Goal: Transaction & Acquisition: Obtain resource

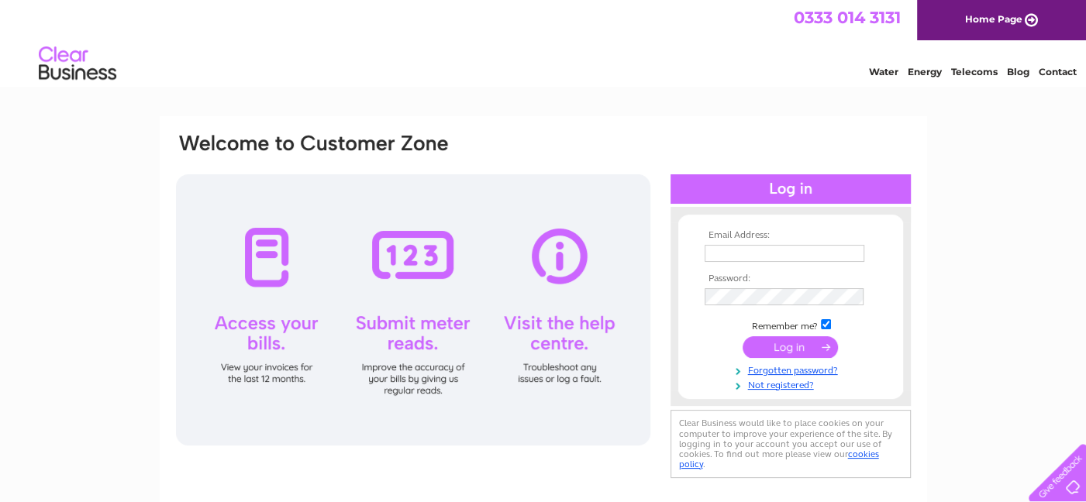
type input "Accountspayable@tcp-group.co.uk"
click at [803, 350] on input "submit" at bounding box center [790, 348] width 95 height 22
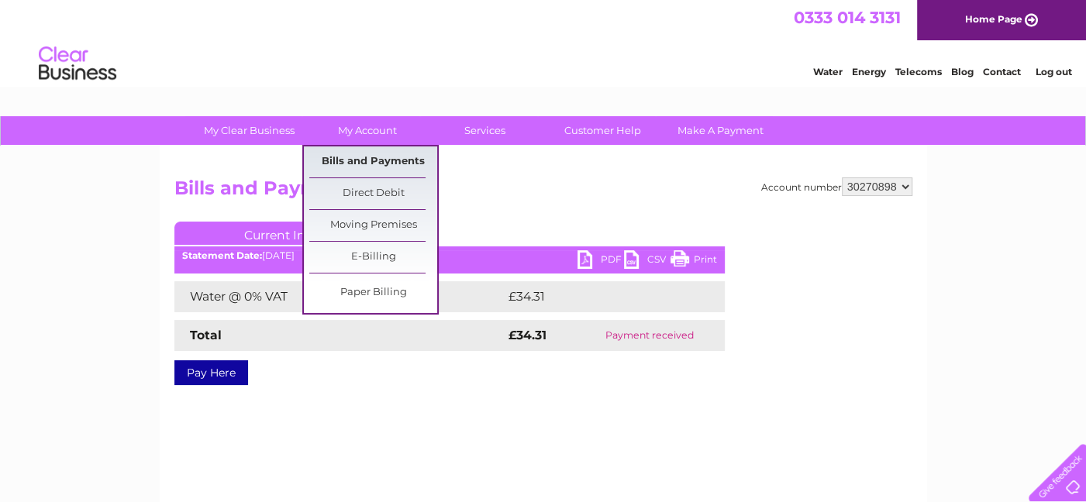
click at [359, 154] on link "Bills and Payments" at bounding box center [373, 162] width 128 height 31
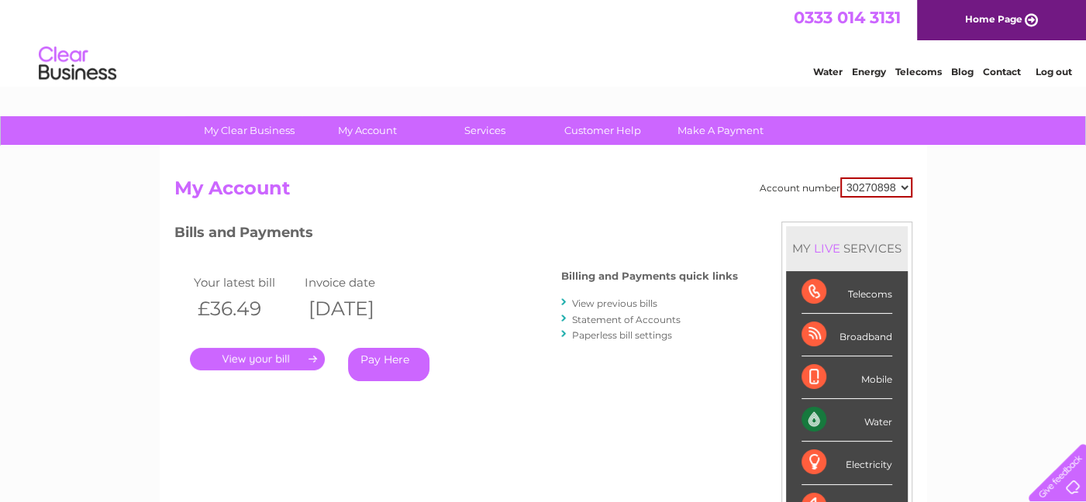
click at [240, 355] on link "." at bounding box center [257, 359] width 135 height 22
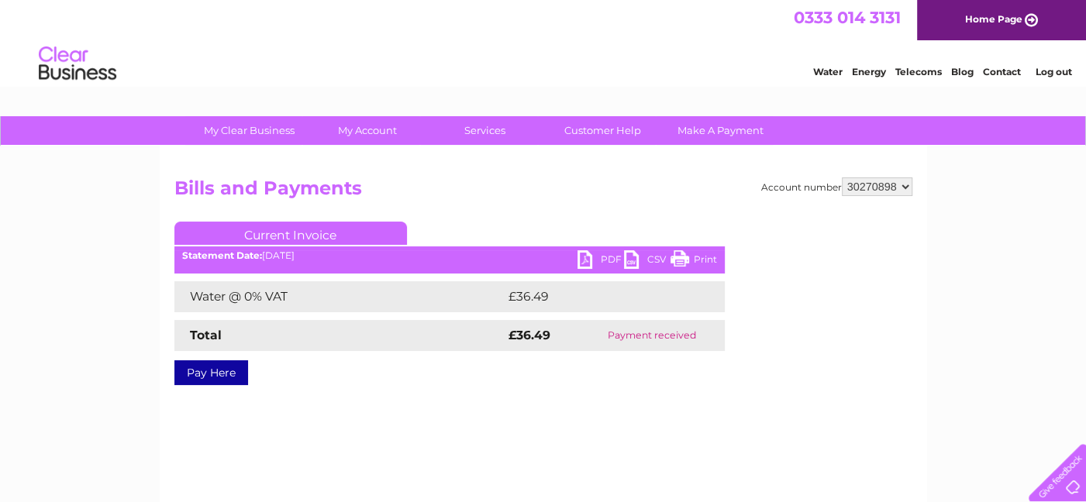
click at [606, 259] on link "PDF" at bounding box center [601, 261] width 47 height 22
